Goal: Task Accomplishment & Management: Use online tool/utility

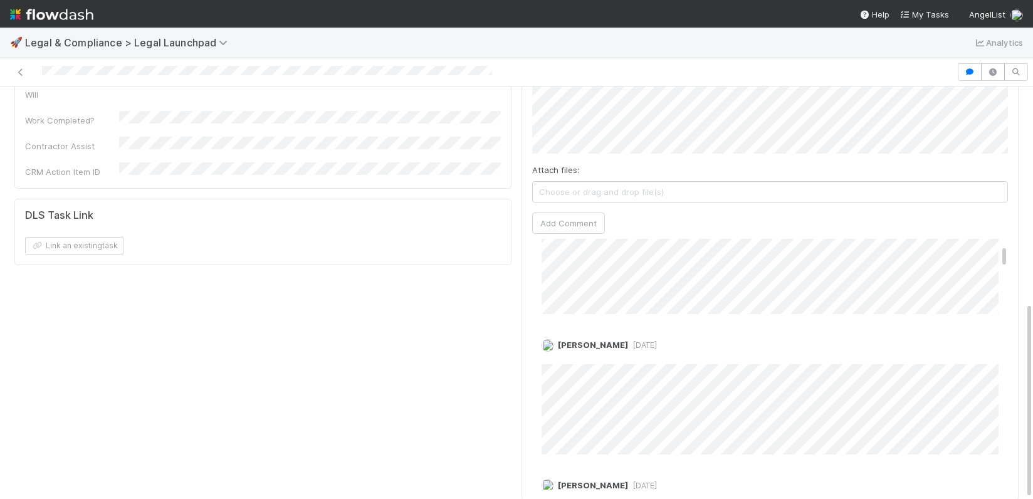
scroll to position [143, 0]
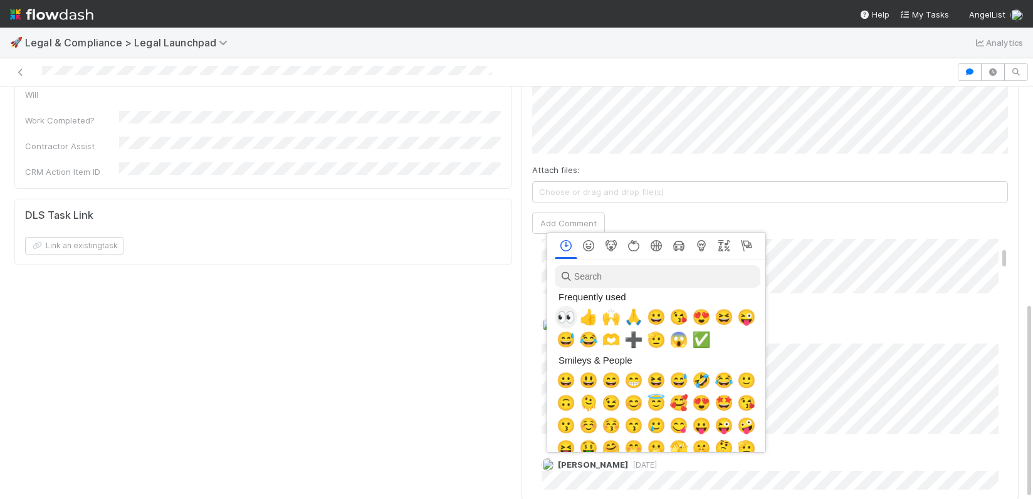
click at [559, 320] on span "👀" at bounding box center [566, 317] width 19 height 18
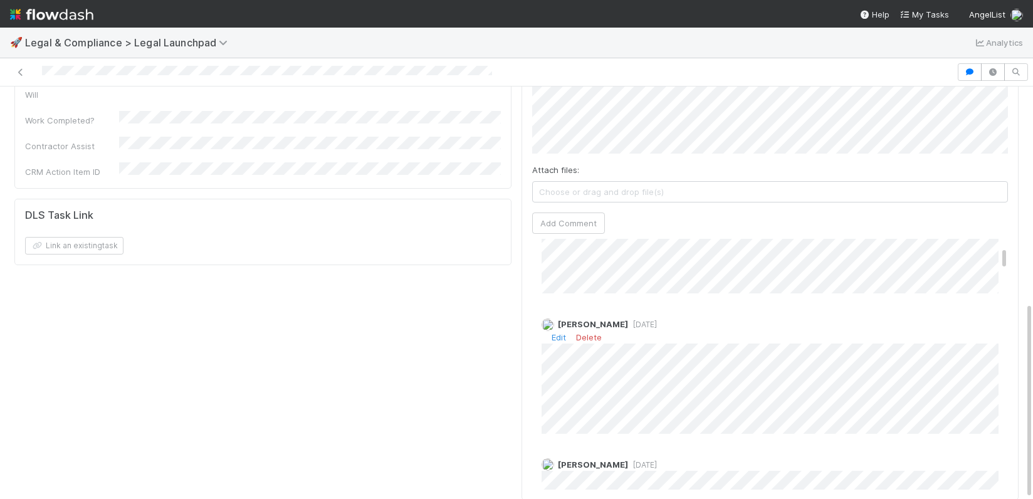
scroll to position [144, 0]
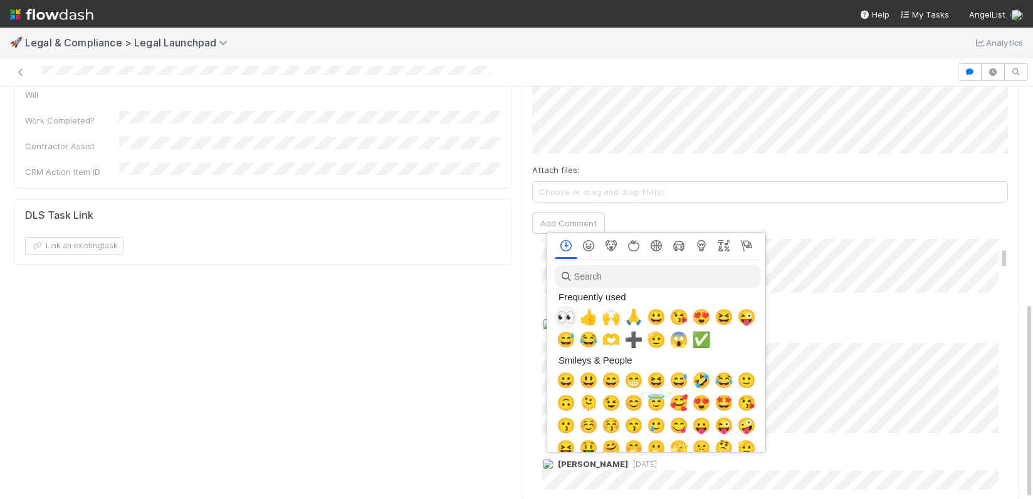
click at [565, 319] on span "👀" at bounding box center [566, 317] width 19 height 18
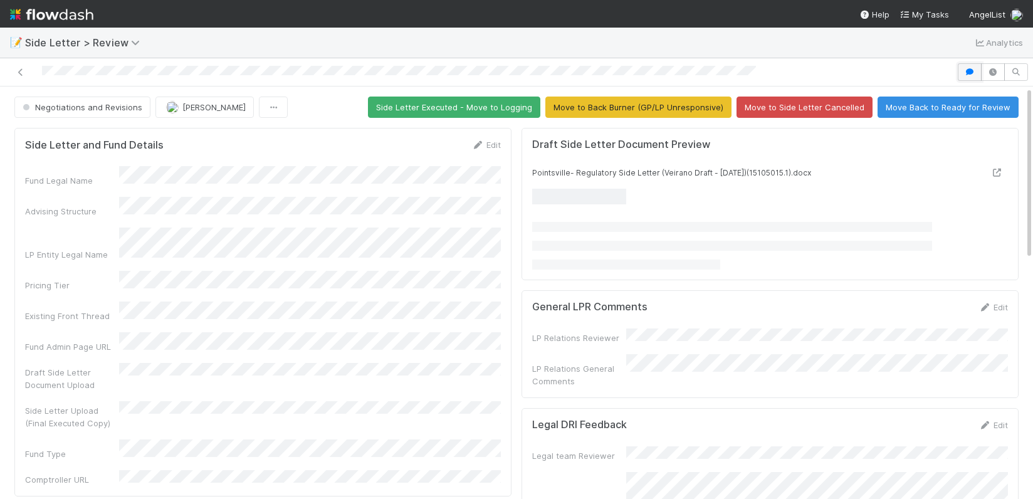
click at [972, 70] on icon "button" at bounding box center [969, 72] width 13 height 8
